Goal: Navigation & Orientation: Find specific page/section

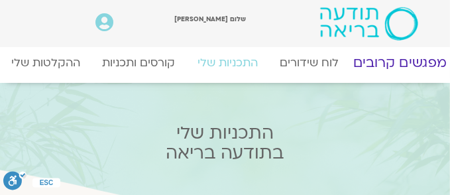
click at [404, 61] on link "מפגשים קרובים" at bounding box center [400, 62] width 120 height 32
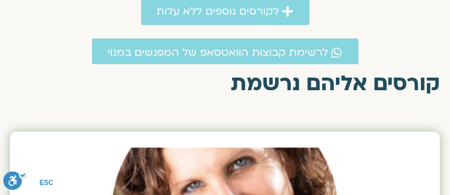
scroll to position [562, 0]
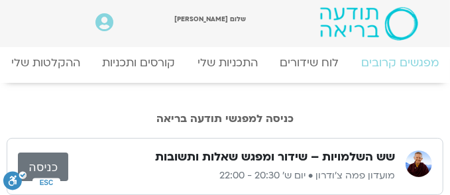
click at [47, 172] on link "כניסה" at bounding box center [43, 166] width 50 height 28
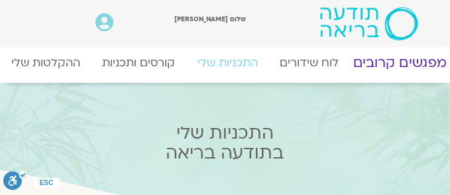
click at [385, 60] on link "מפגשים קרובים" at bounding box center [400, 62] width 120 height 32
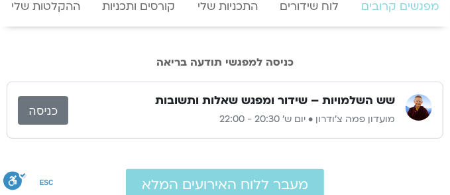
scroll to position [80, 0]
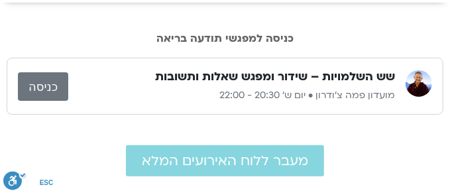
click at [39, 87] on link "כניסה" at bounding box center [43, 86] width 50 height 28
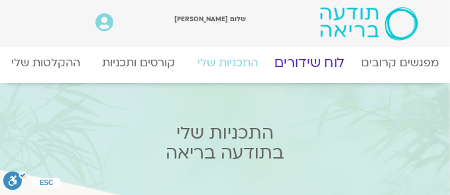
click at [314, 60] on link "לוח שידורים" at bounding box center [309, 62] width 97 height 32
